Goal: Task Accomplishment & Management: Manage account settings

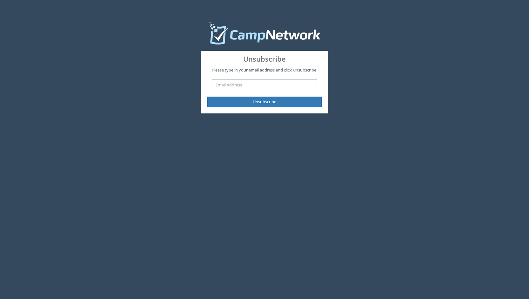
click at [263, 89] on input "text" at bounding box center [264, 84] width 105 height 11
type input "[EMAIL_ADDRESS][DOMAIN_NAME]"
click at [271, 102] on button "Unsubscribe" at bounding box center [264, 102] width 114 height 10
